Goal: Navigation & Orientation: Go to known website

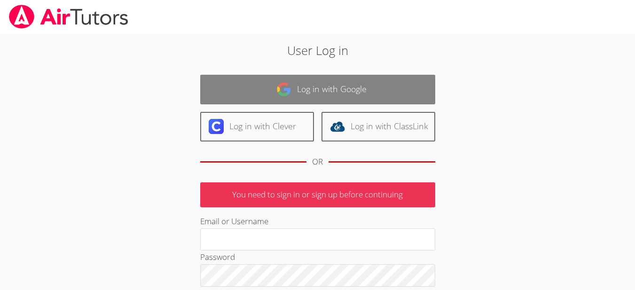
type input "[EMAIL_ADDRESS][DOMAIN_NAME]"
click at [330, 86] on link "Log in with Google" at bounding box center [317, 90] width 235 height 30
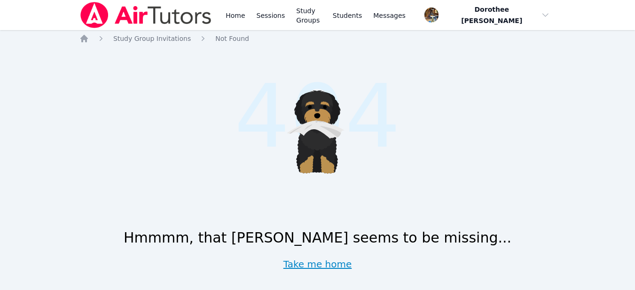
click at [316, 268] on link "Take me home" at bounding box center [317, 264] width 69 height 13
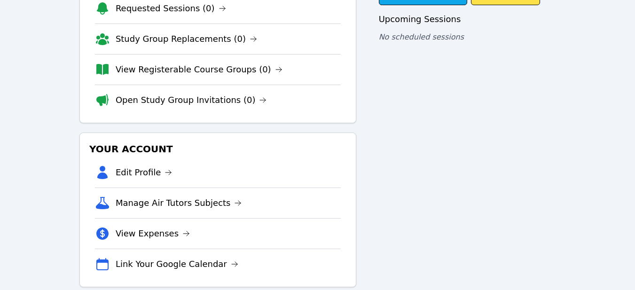
scroll to position [98, 0]
